Goal: Find specific page/section: Find specific page/section

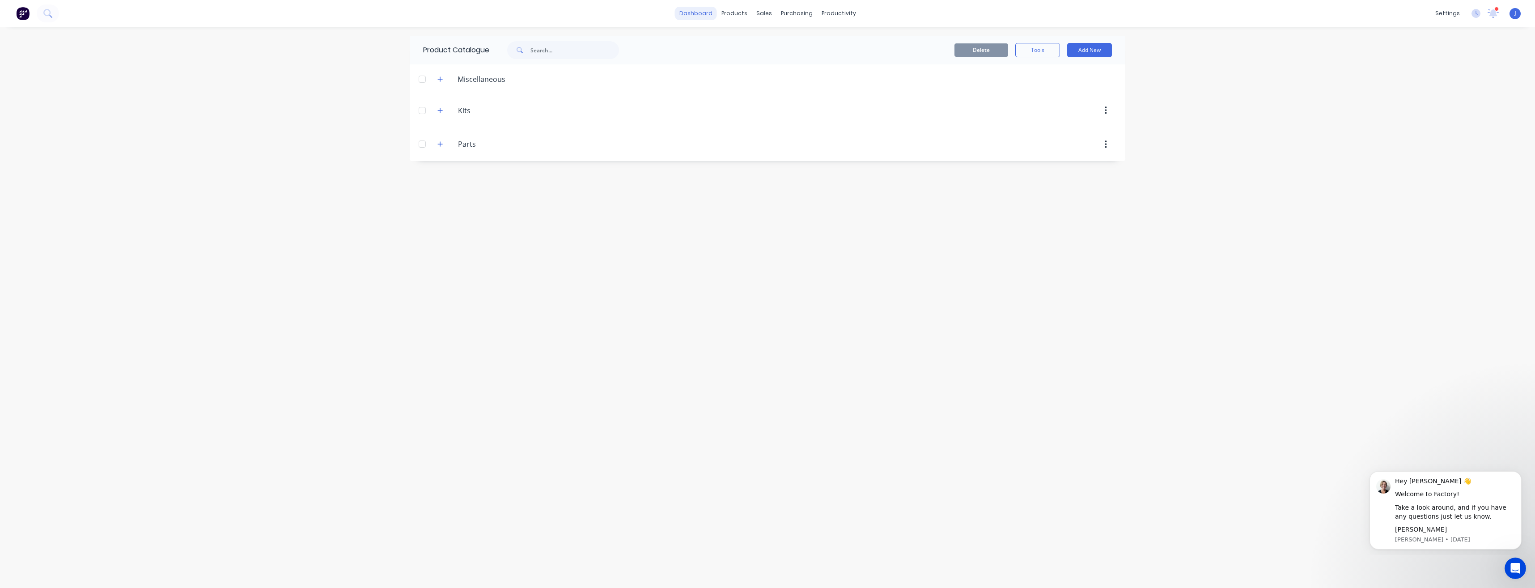
click at [696, 13] on link "dashboard" at bounding box center [696, 13] width 42 height 13
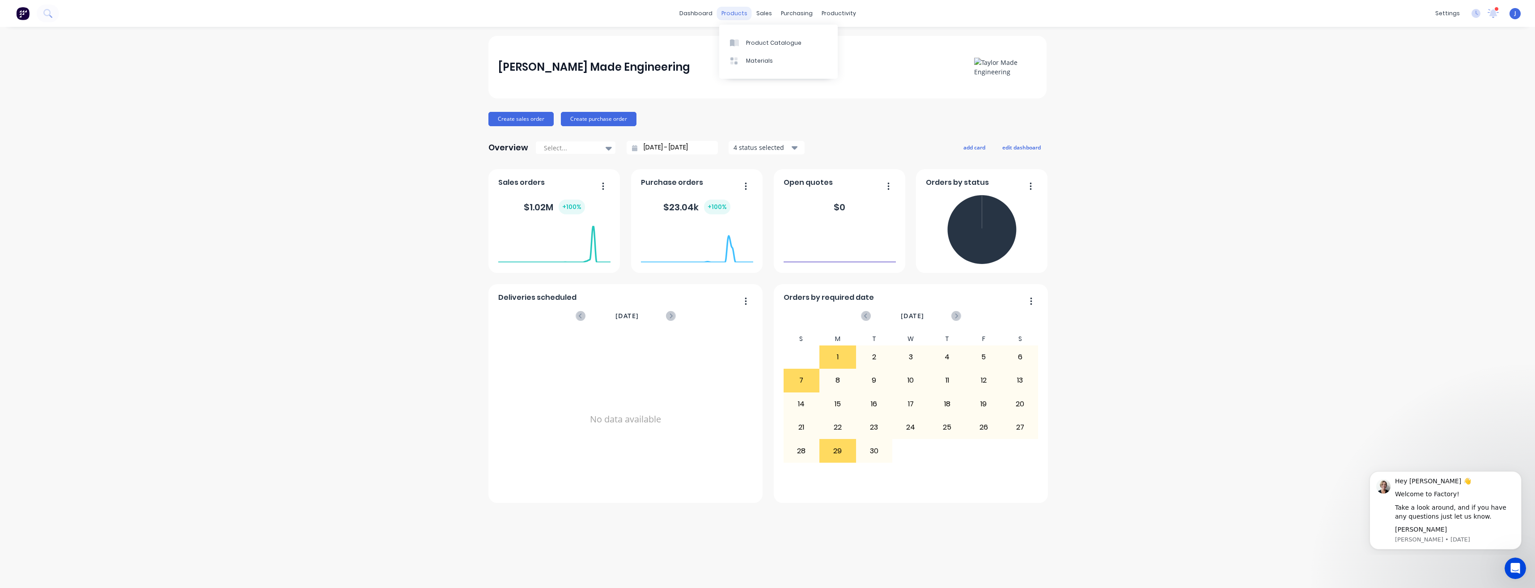
click at [740, 11] on div "products" at bounding box center [734, 13] width 35 height 13
click at [754, 49] on link "Product Catalogue" at bounding box center [778, 43] width 119 height 18
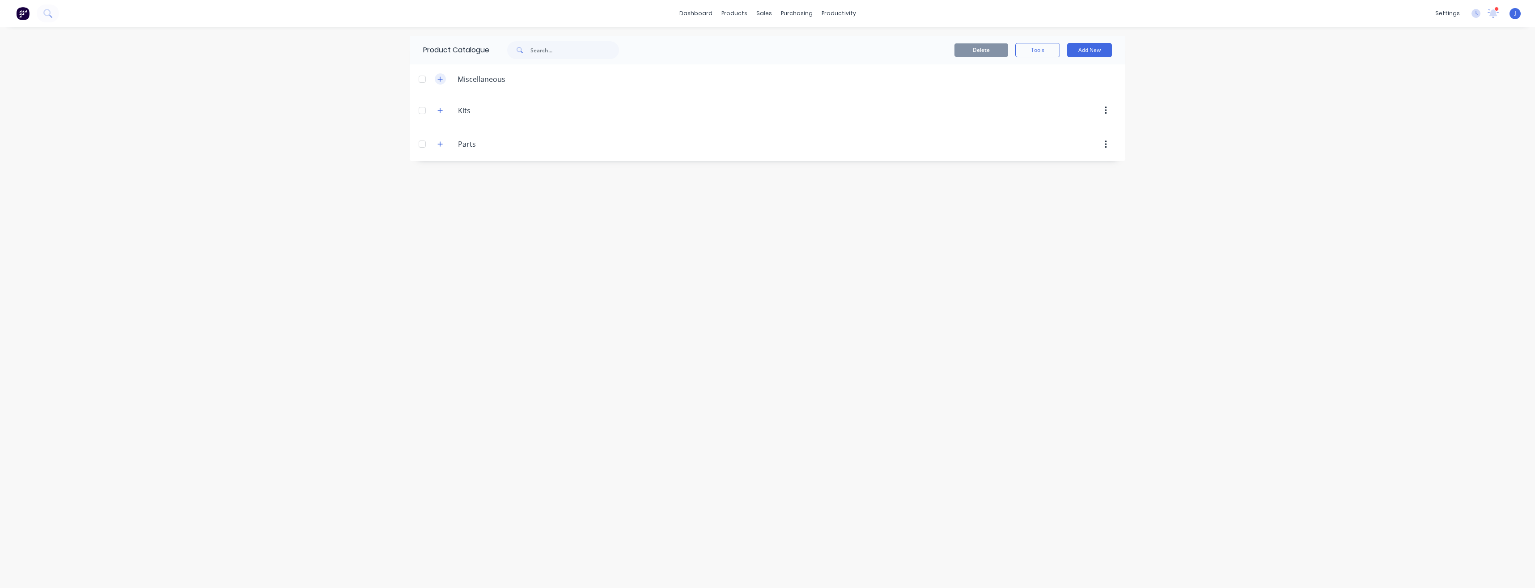
click at [443, 79] on icon "button" at bounding box center [440, 79] width 5 height 6
click at [439, 111] on icon "button" at bounding box center [440, 110] width 5 height 6
click at [438, 111] on icon "button" at bounding box center [440, 110] width 5 height 6
click at [442, 79] on icon "button" at bounding box center [440, 79] width 5 height 5
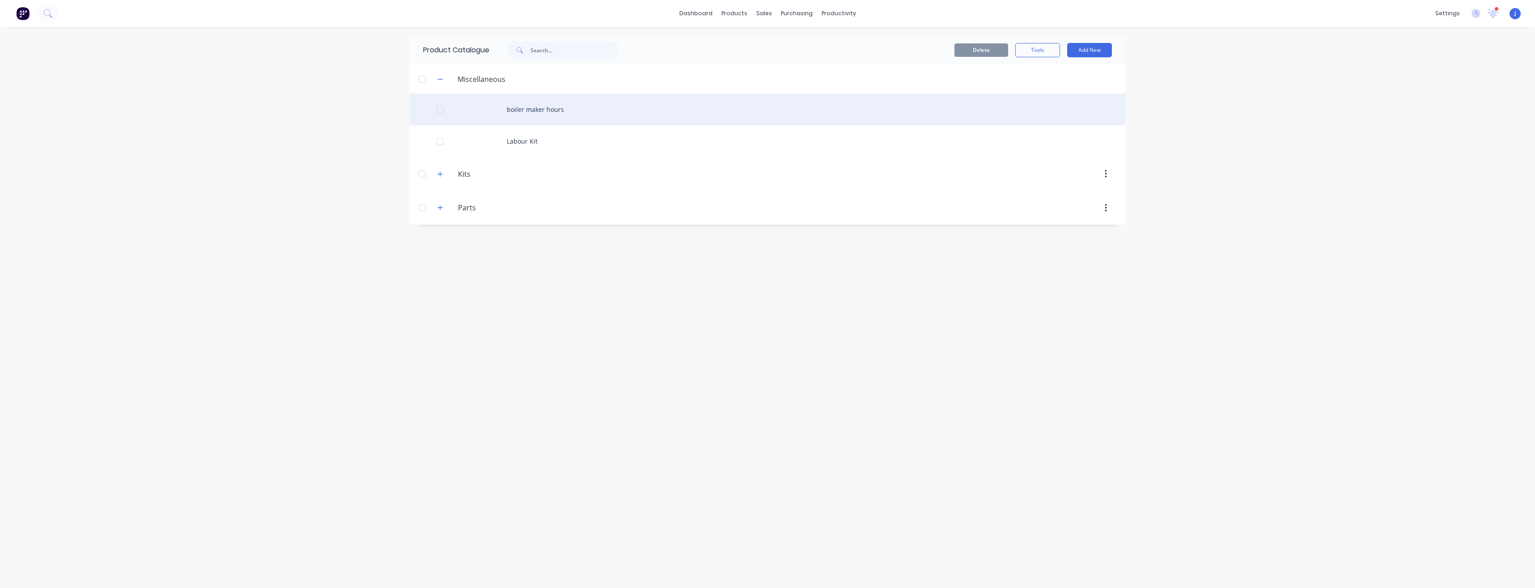
click at [543, 109] on div "boiler maker hours" at bounding box center [768, 110] width 716 height 32
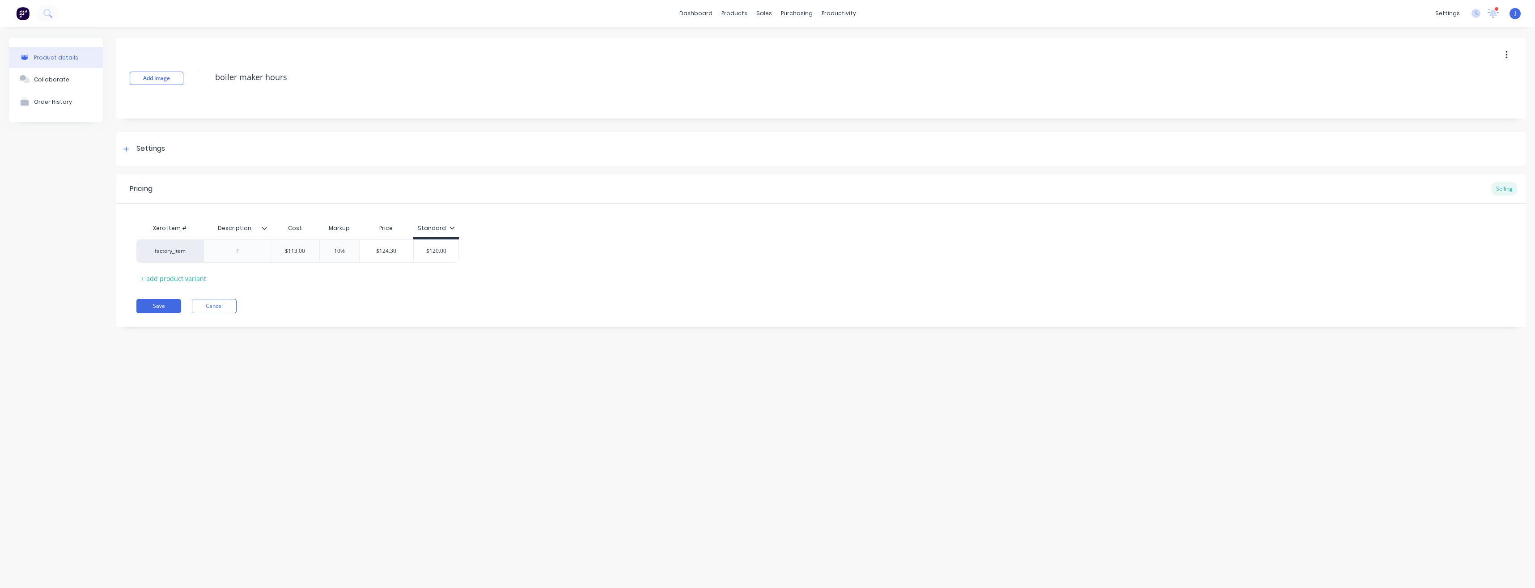
type textarea "x"
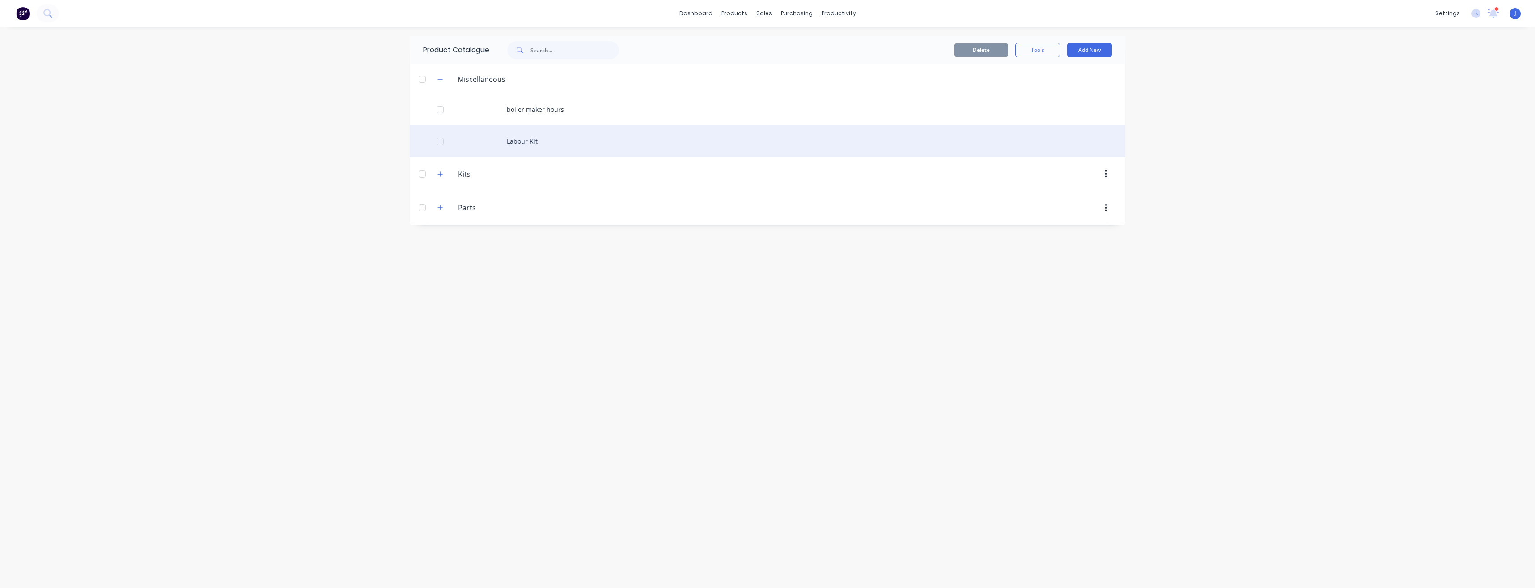
click at [527, 144] on div "Labour Kit" at bounding box center [768, 141] width 716 height 32
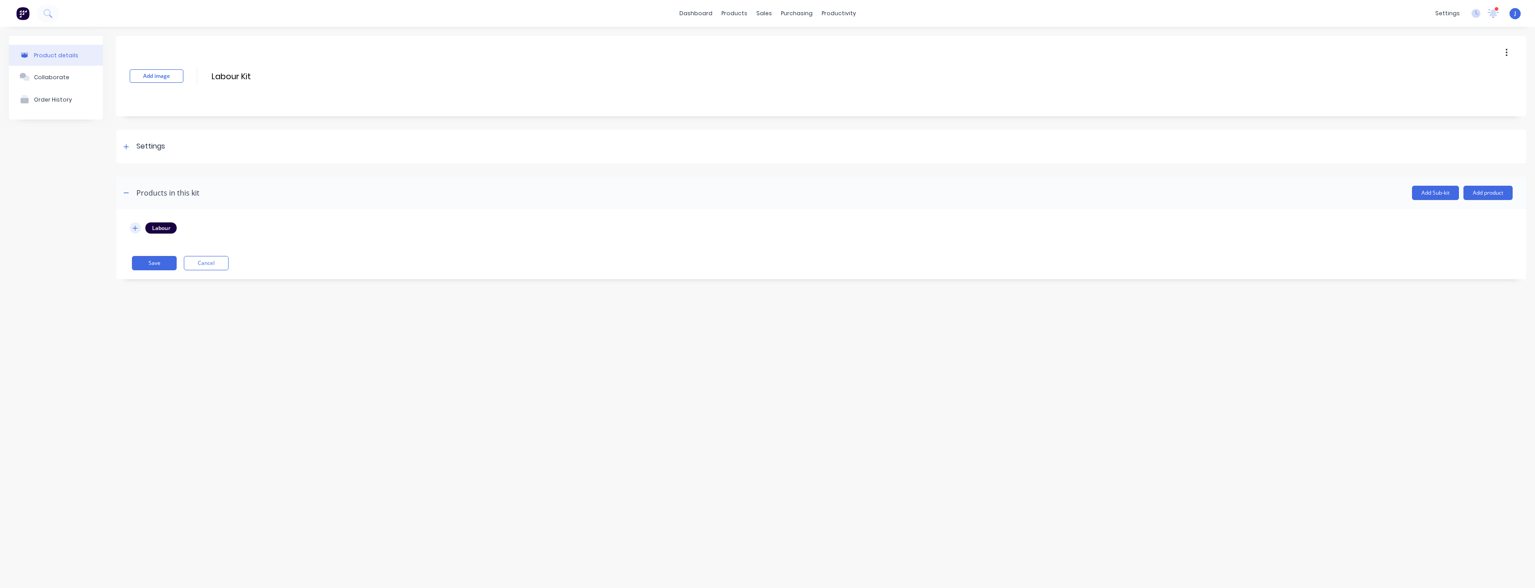
click at [136, 226] on icon "button" at bounding box center [134, 228] width 5 height 6
click at [137, 228] on icon "button" at bounding box center [135, 228] width 5 height 0
click at [35, 57] on div "Product details" at bounding box center [56, 55] width 44 height 7
